Goal: Task Accomplishment & Management: Use online tool/utility

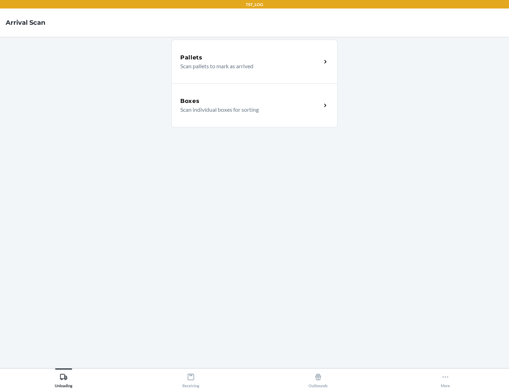
click at [251, 101] on div "Boxes" at bounding box center [250, 101] width 141 height 8
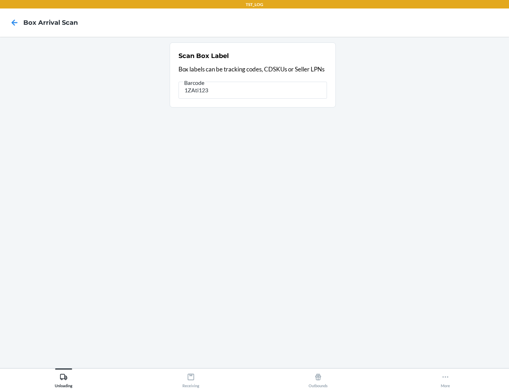
type input "1ZAti123"
